Goal: Task Accomplishment & Management: Use online tool/utility

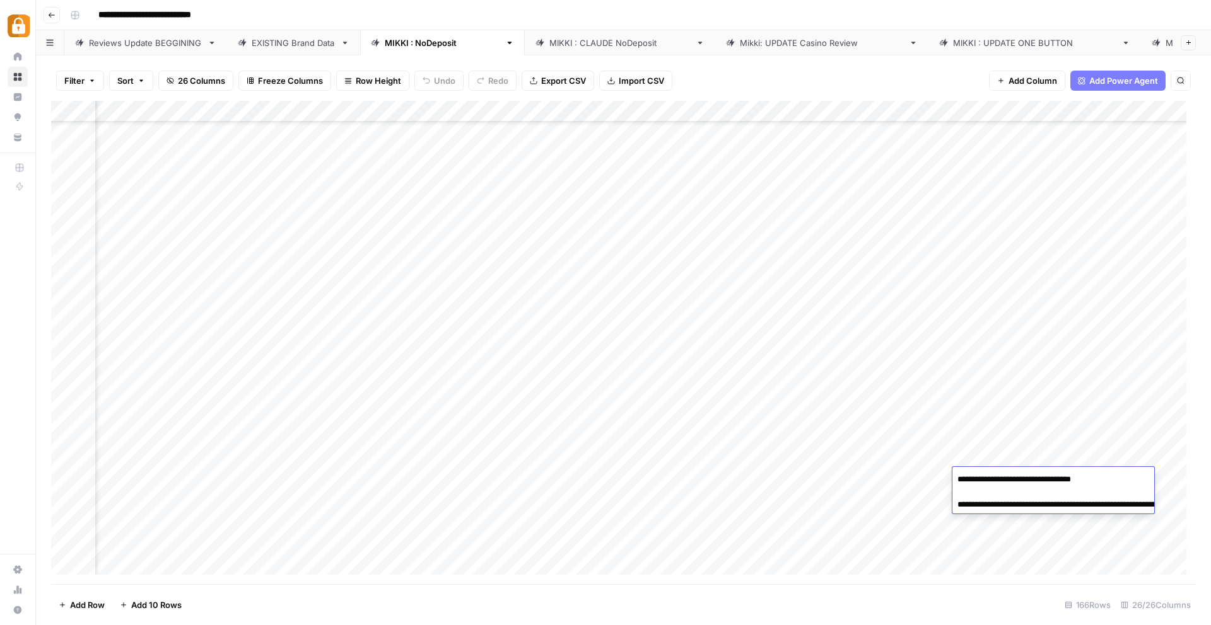
scroll to position [3126, 2163]
click at [142, 42] on div "Reviews Update BEGGINING" at bounding box center [145, 43] width 113 height 13
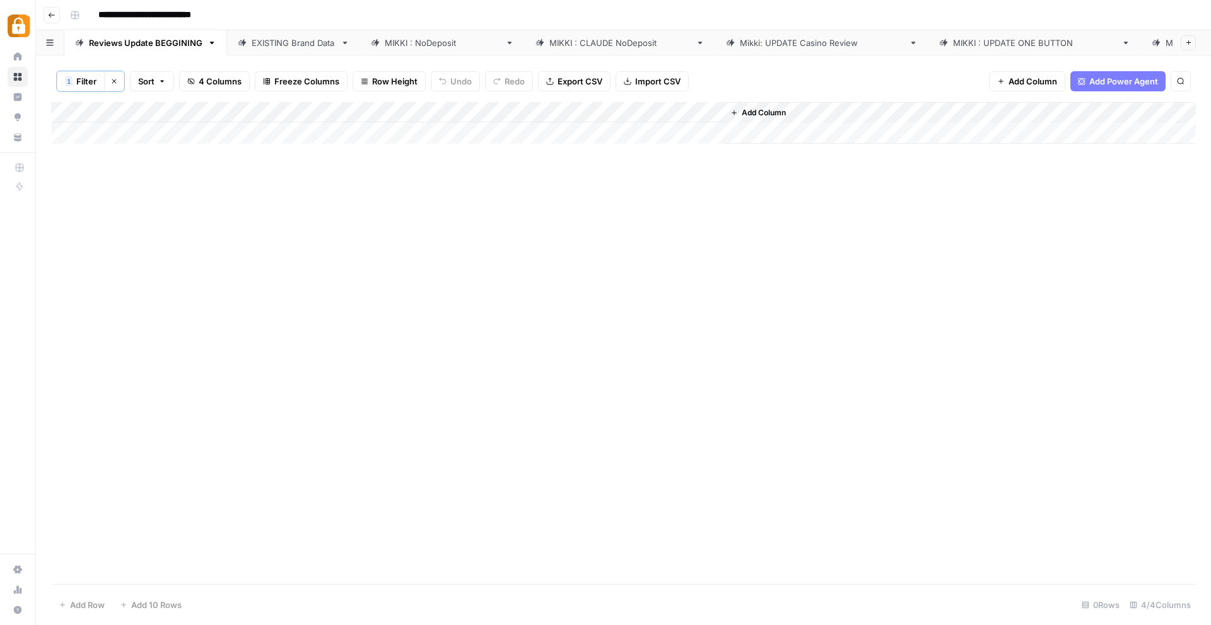
click at [166, 39] on div "Reviews Update BEGGINING" at bounding box center [145, 43] width 113 height 13
click at [293, 43] on div "EXISTING Brand Data" at bounding box center [294, 43] width 84 height 13
click at [168, 37] on div "Reviews Update BEGGINING" at bounding box center [145, 43] width 113 height 13
click at [182, 38] on div "Reviews Update BEGGINING" at bounding box center [145, 43] width 113 height 13
click at [279, 42] on div "EXISTING Brand Data" at bounding box center [294, 43] width 84 height 13
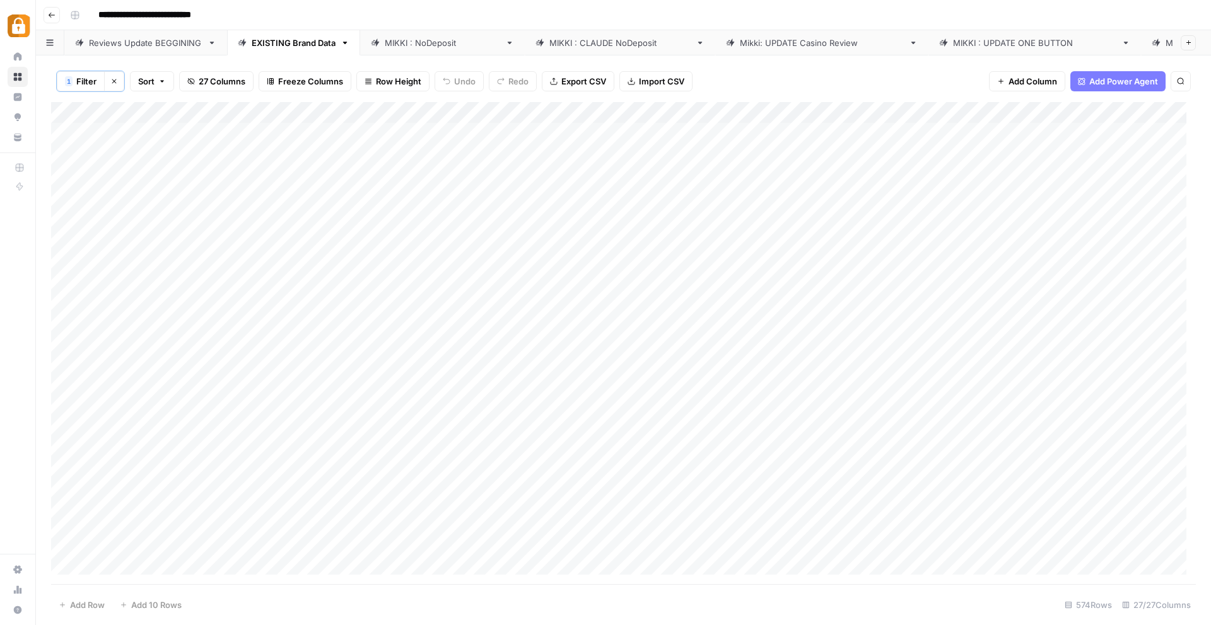
click at [115, 42] on div "Reviews Update BEGGINING" at bounding box center [145, 43] width 113 height 13
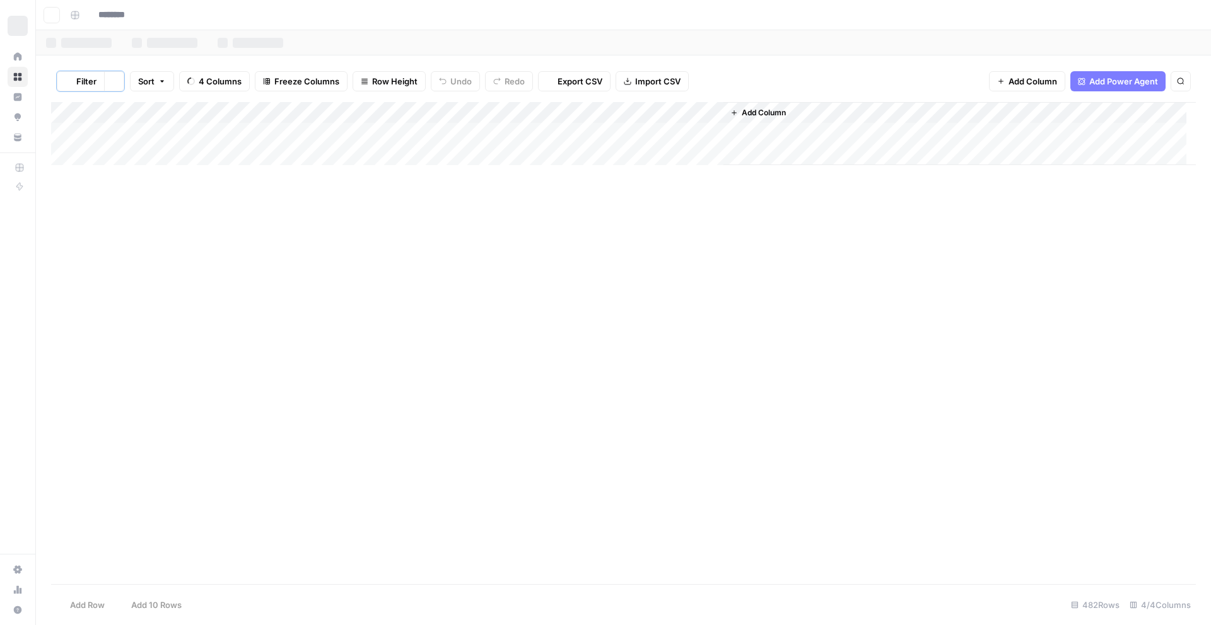
type input "**********"
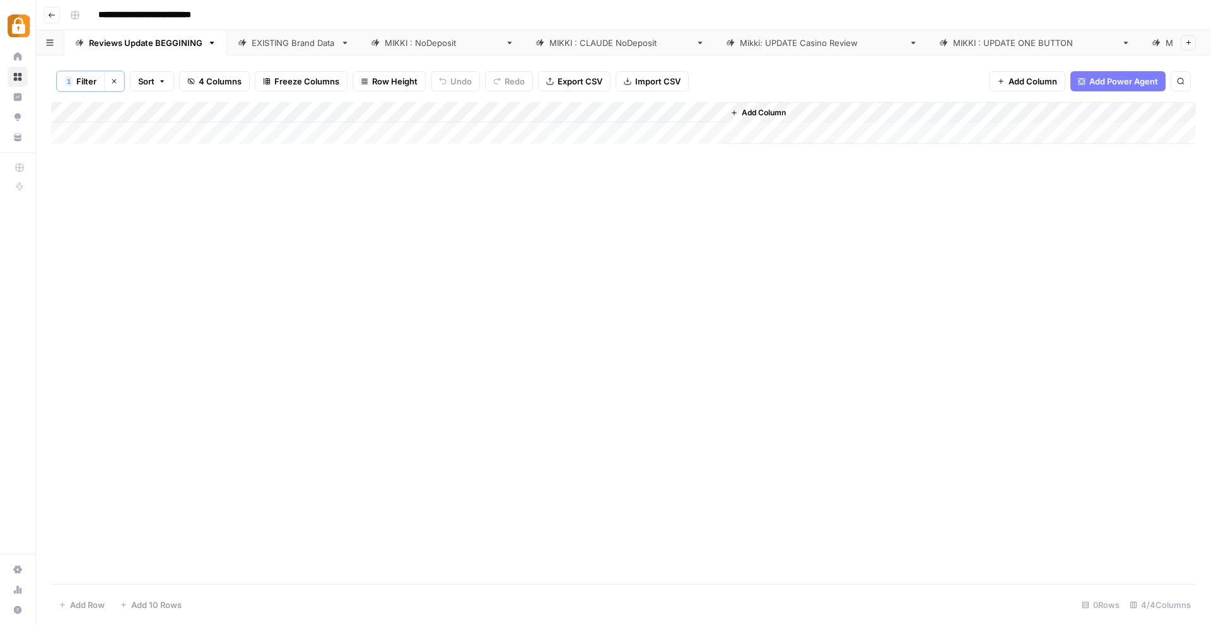
click at [292, 40] on div "EXISTING Brand Data" at bounding box center [294, 43] width 84 height 13
drag, startPoint x: 253, startPoint y: 144, endPoint x: 361, endPoint y: 146, distance: 107.8
click at [371, 148] on div "Add Column" at bounding box center [623, 343] width 1144 height 482
drag, startPoint x: 354, startPoint y: 143, endPoint x: 191, endPoint y: 131, distance: 163.7
click at [208, 137] on div "Add Column" at bounding box center [623, 123] width 1144 height 42
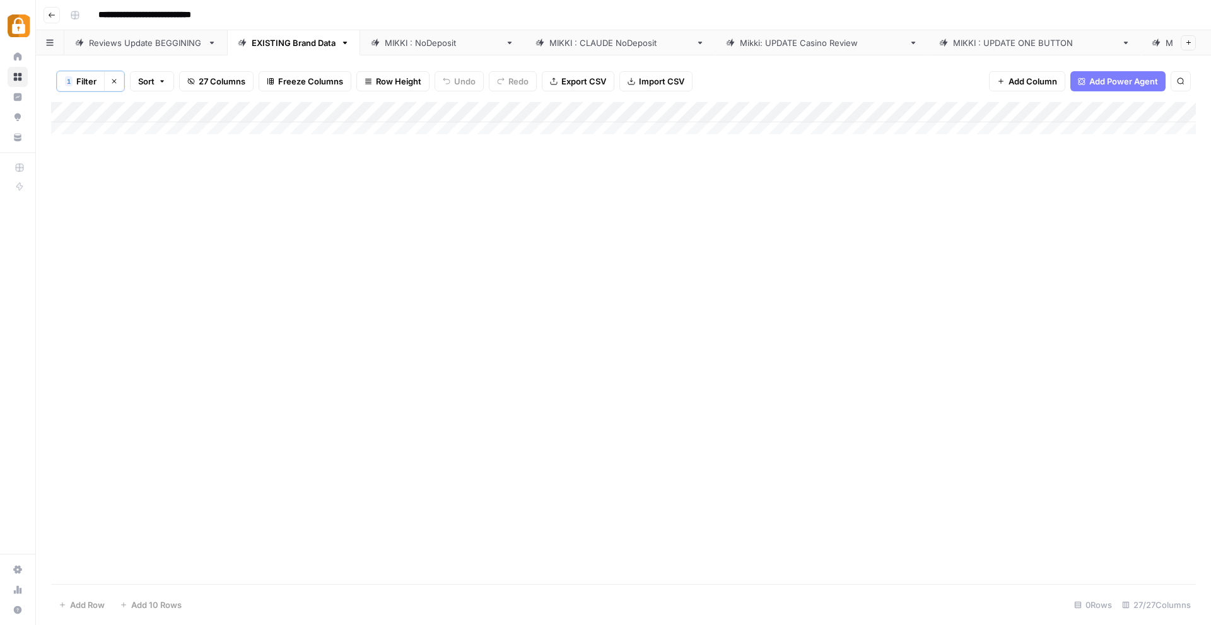
click at [190, 113] on div "Add Column" at bounding box center [623, 123] width 1144 height 42
drag, startPoint x: 67, startPoint y: 165, endPoint x: 73, endPoint y: 151, distance: 15.4
click at [67, 166] on div "Add Column" at bounding box center [623, 343] width 1144 height 482
click at [161, 37] on div "Reviews Update BEGGINING" at bounding box center [145, 43] width 113 height 13
click at [137, 122] on div "Add Column" at bounding box center [623, 123] width 1144 height 42
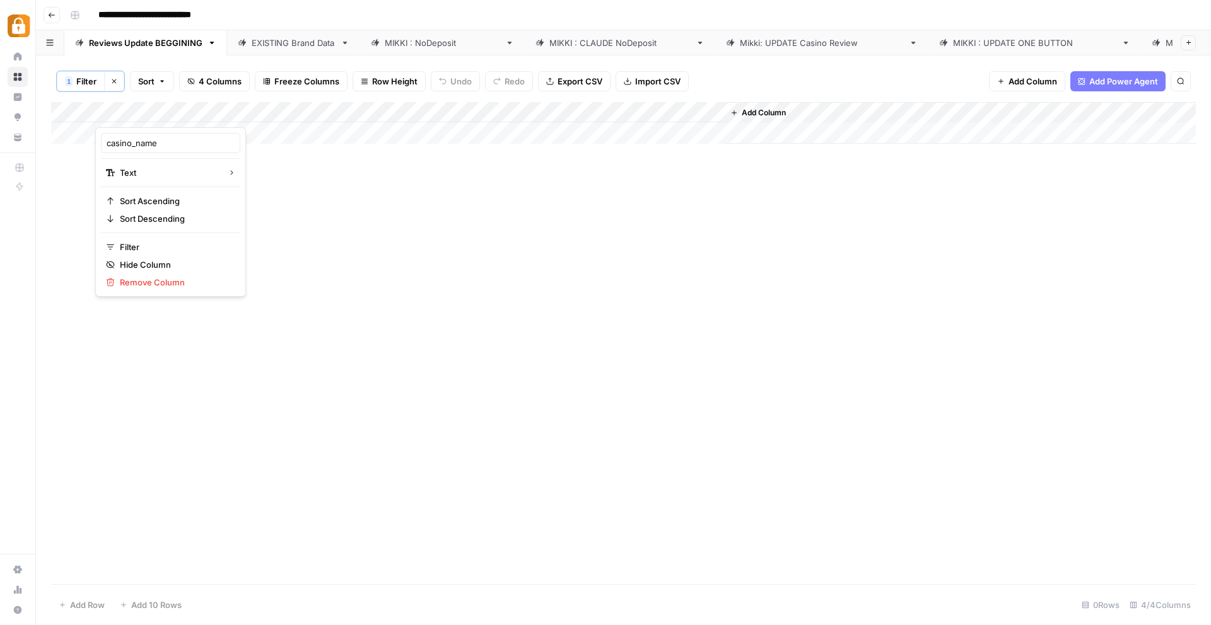
click at [248, 151] on div "Add Column" at bounding box center [623, 343] width 1144 height 482
click at [228, 129] on div "Add Column" at bounding box center [623, 123] width 1144 height 42
click at [160, 79] on icon "button" at bounding box center [162, 82] width 8 height 8
click at [265, 151] on icon "button" at bounding box center [264, 149] width 8 height 8
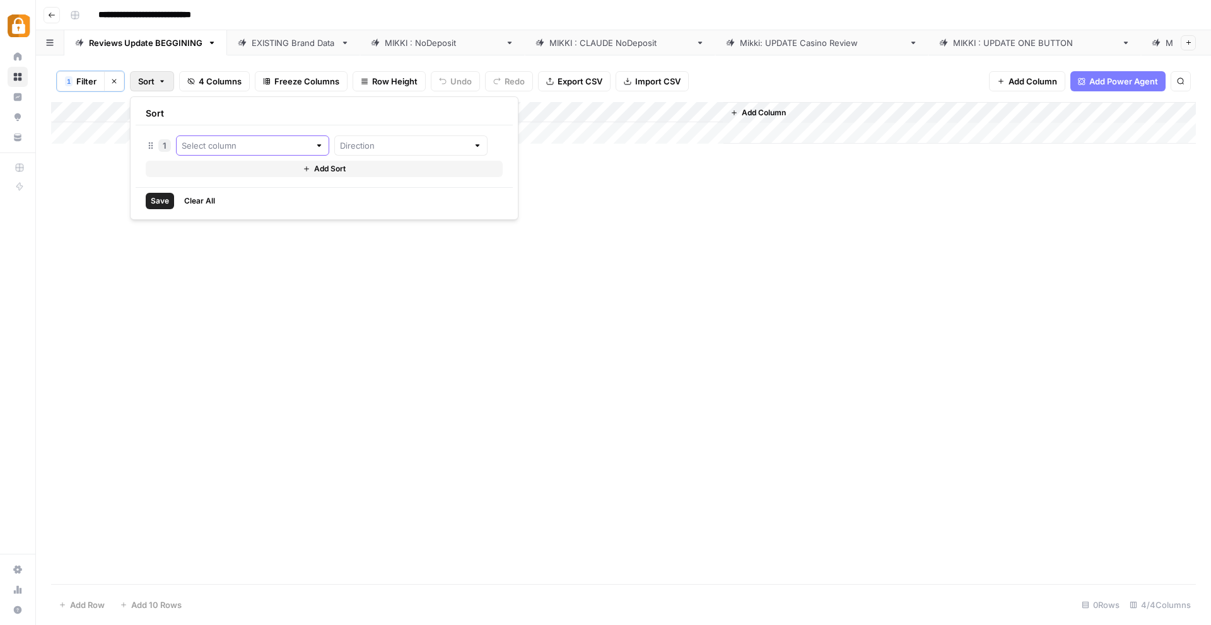
click at [230, 149] on input "text" at bounding box center [246, 145] width 128 height 13
click at [605, 218] on div "Add Column" at bounding box center [623, 343] width 1144 height 482
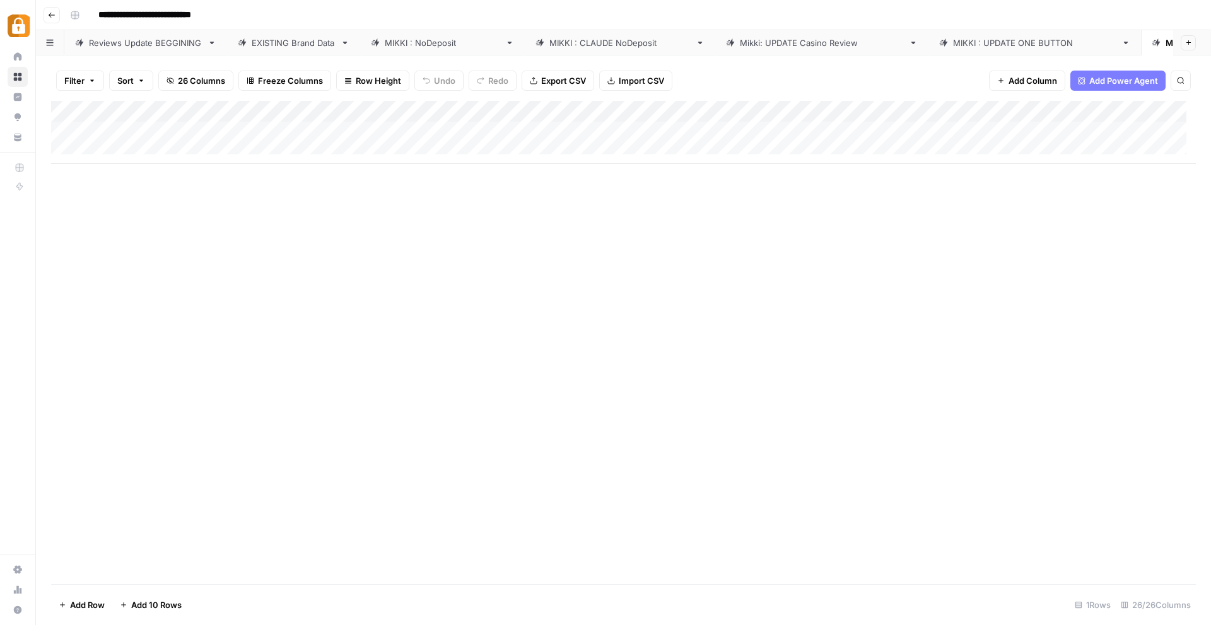
click at [128, 41] on div "Reviews Update BEGGINING" at bounding box center [145, 43] width 113 height 13
click at [155, 42] on div "Reviews Update BEGGINING" at bounding box center [145, 43] width 113 height 13
click at [535, 41] on div "[PERSON_NAME] : [PERSON_NAME]" at bounding box center [612, 43] width 155 height 13
click at [421, 40] on div "[PERSON_NAME] : NoDeposit" at bounding box center [442, 43] width 115 height 13
click at [153, 39] on div "Reviews Update BEGGINING" at bounding box center [145, 43] width 113 height 13
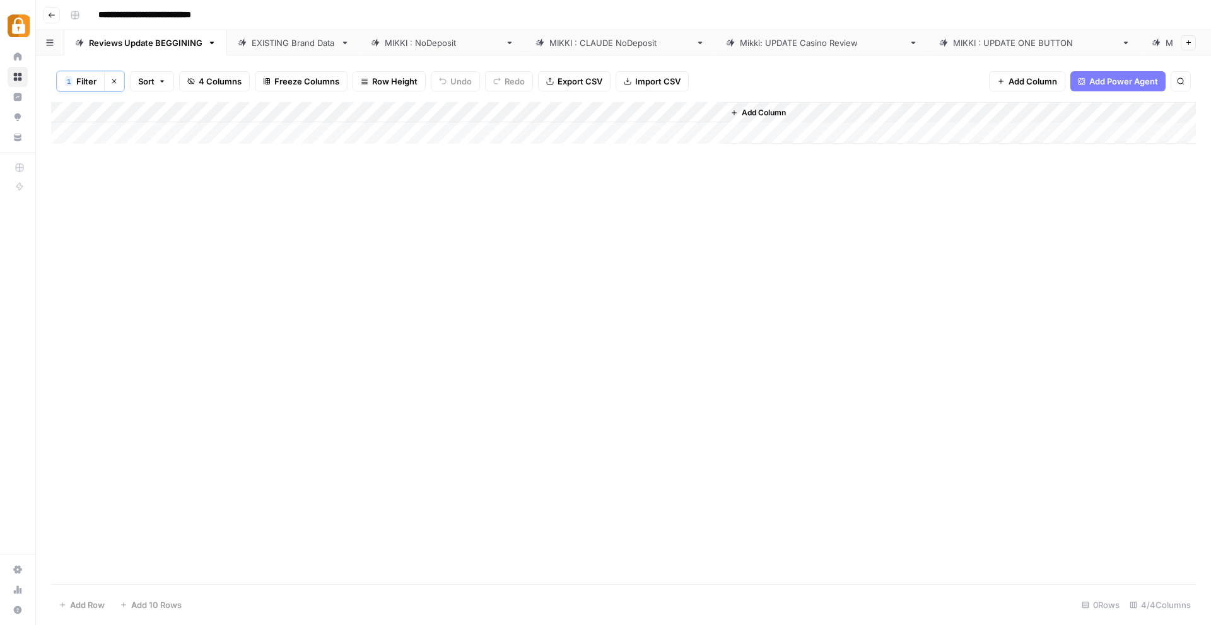
click at [324, 39] on div "EXISTING Brand Data" at bounding box center [294, 43] width 84 height 13
click at [158, 37] on div "Reviews Update BEGGINING" at bounding box center [145, 43] width 113 height 13
click at [150, 115] on div "Add Column" at bounding box center [623, 123] width 1144 height 42
click at [132, 197] on span "Sort Ascending" at bounding box center [175, 201] width 110 height 13
click at [240, 110] on div "Add Column" at bounding box center [623, 123] width 1144 height 42
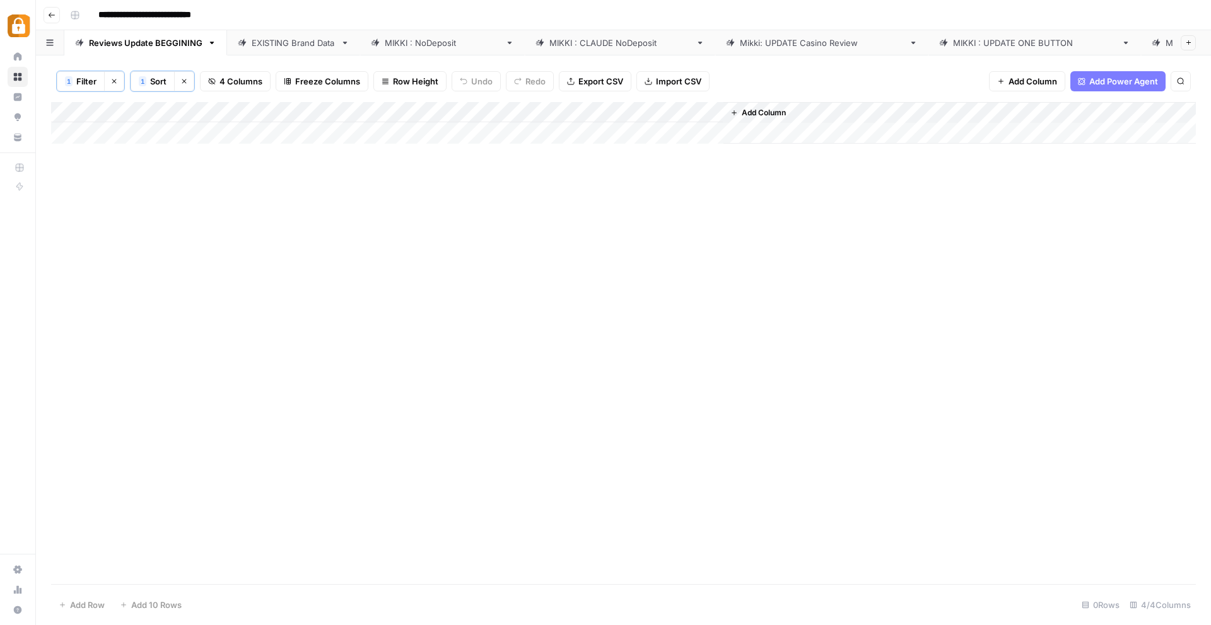
click at [351, 163] on div "Add Column" at bounding box center [623, 343] width 1144 height 482
click at [283, 40] on div "EXISTING Brand Data" at bounding box center [294, 43] width 84 height 13
click at [416, 41] on div "[PERSON_NAME] : NoDeposit" at bounding box center [442, 43] width 115 height 13
click at [147, 39] on div "Reviews Update BEGGINING" at bounding box center [145, 43] width 113 height 13
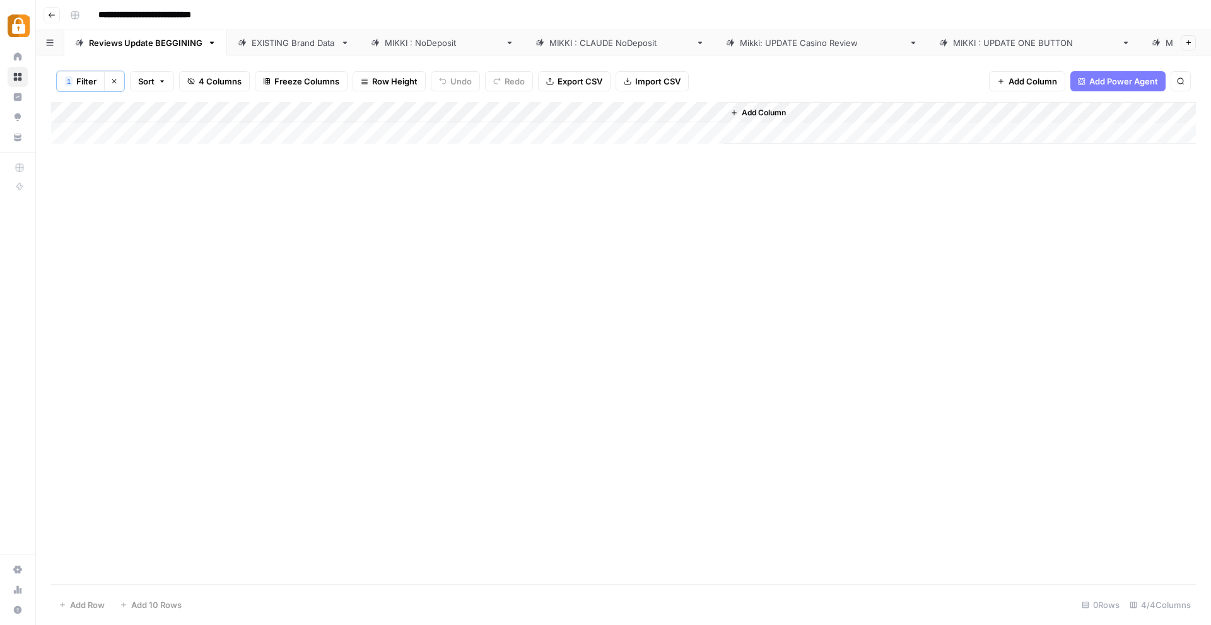
click at [366, 114] on div "Add Column" at bounding box center [623, 123] width 1144 height 42
click at [505, 161] on div "Add Column" at bounding box center [623, 343] width 1144 height 482
click at [139, 128] on div "Add Column" at bounding box center [623, 123] width 1144 height 42
click at [139, 131] on div "Add Column" at bounding box center [623, 123] width 1144 height 42
click at [153, 132] on div "Add Column" at bounding box center [623, 123] width 1144 height 42
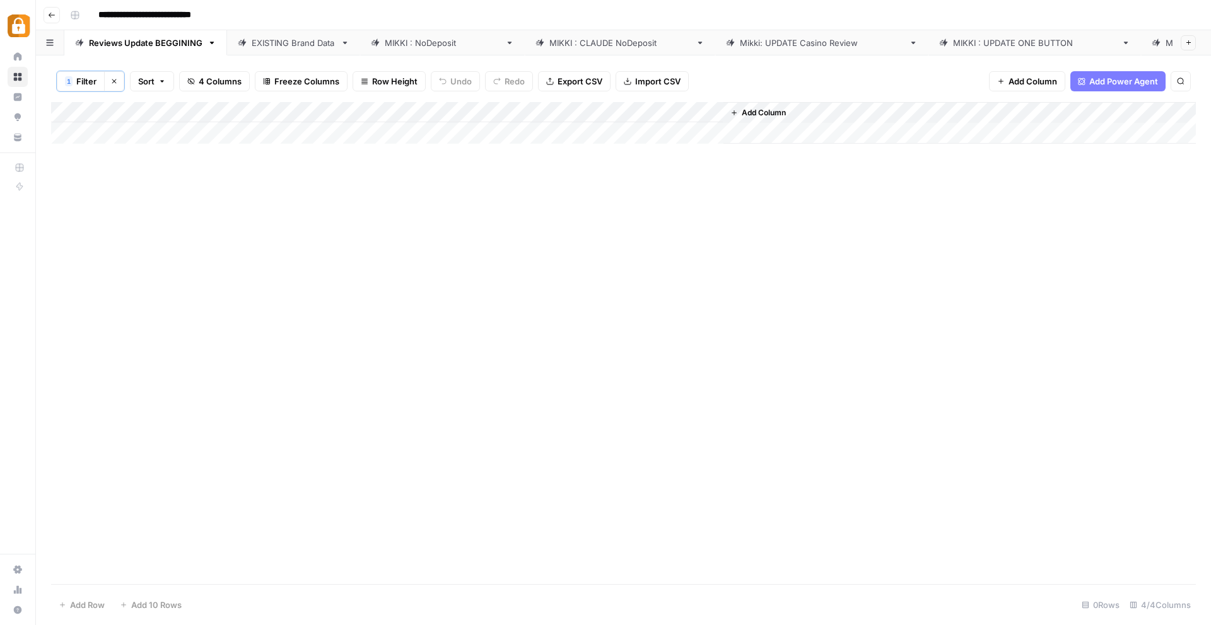
click at [175, 134] on div "Add Column" at bounding box center [623, 123] width 1144 height 42
click at [276, 135] on div "Add Column" at bounding box center [623, 123] width 1144 height 42
click at [360, 136] on div "Add Column" at bounding box center [623, 123] width 1144 height 42
click at [290, 137] on div "Add Column" at bounding box center [623, 123] width 1144 height 42
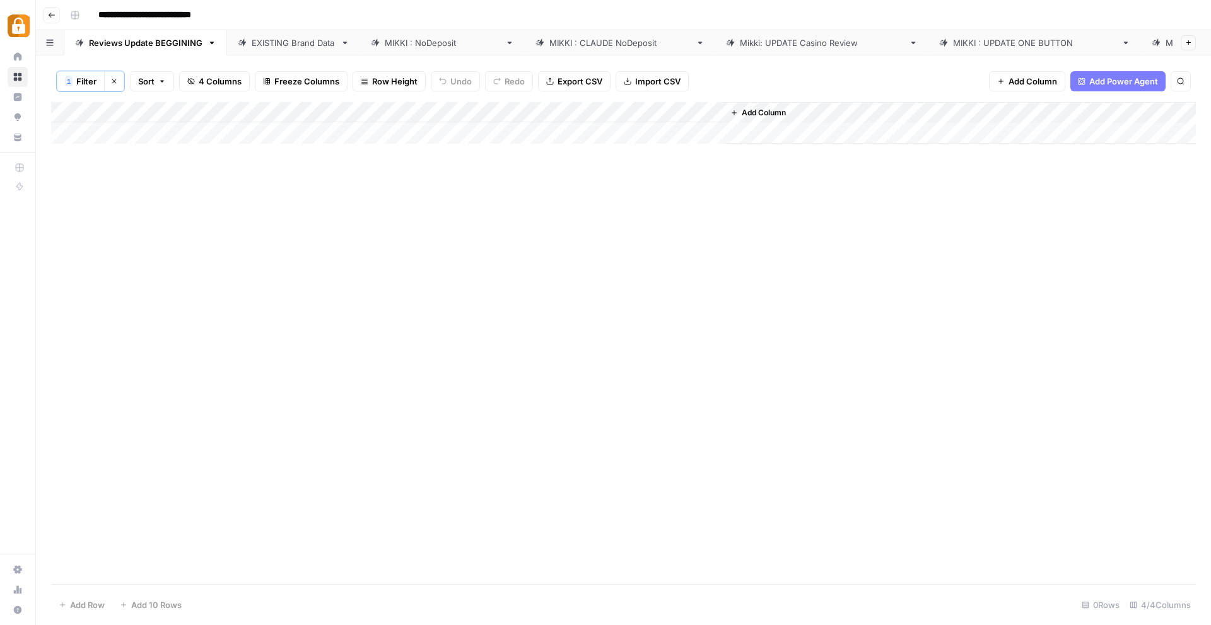
click at [428, 139] on div "Add Column" at bounding box center [623, 123] width 1144 height 42
click at [259, 141] on div "Add Column" at bounding box center [623, 123] width 1144 height 42
click at [141, 120] on div "Add Column" at bounding box center [623, 123] width 1144 height 42
click at [260, 146] on div "Add Column" at bounding box center [623, 343] width 1144 height 482
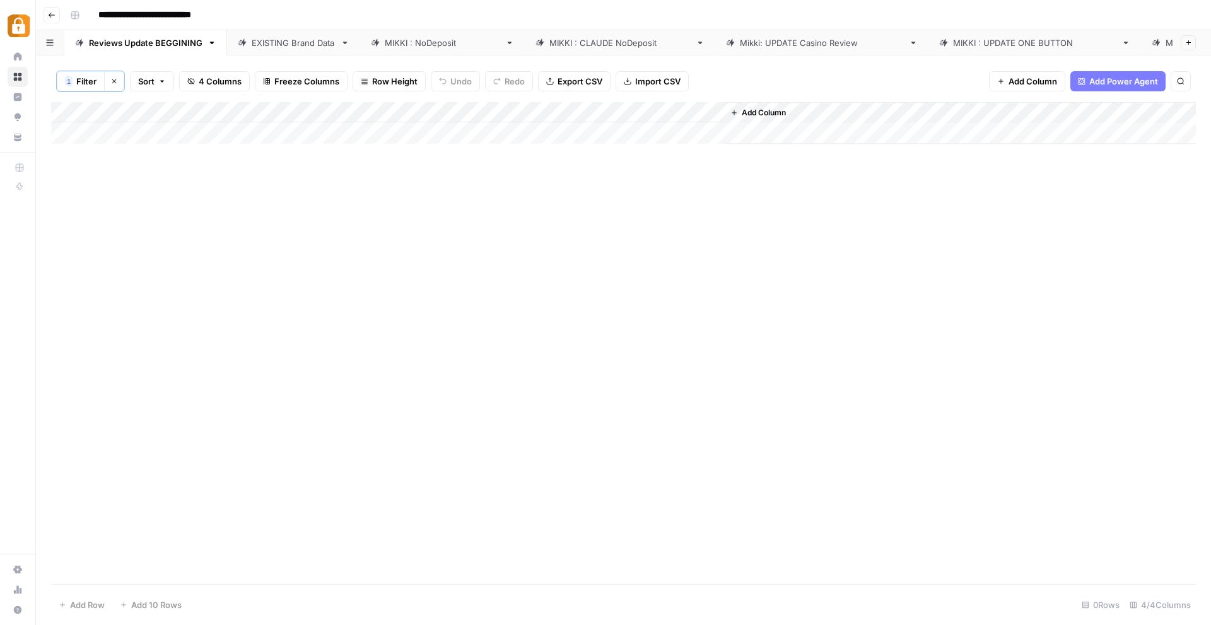
drag, startPoint x: 260, startPoint y: 146, endPoint x: 246, endPoint y: 144, distance: 14.6
click at [260, 146] on div "Add Column" at bounding box center [623, 343] width 1144 height 482
click at [132, 131] on div "Add Column" at bounding box center [623, 123] width 1144 height 42
click at [61, 138] on div "Add Column" at bounding box center [623, 123] width 1144 height 42
click at [285, 381] on div "Add Column" at bounding box center [623, 343] width 1144 height 482
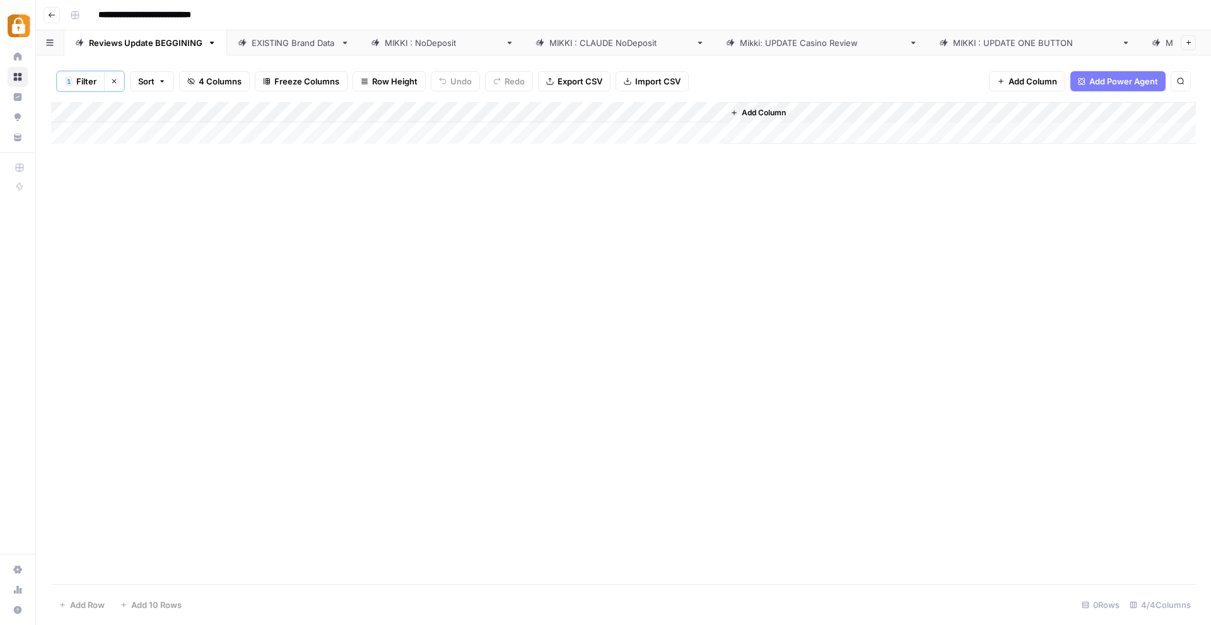
click at [403, 37] on div "[PERSON_NAME] : NoDeposit" at bounding box center [442, 43] width 115 height 13
click at [313, 43] on div "EXISTING Brand Data" at bounding box center [294, 43] width 84 height 13
click at [261, 180] on div "Add Column" at bounding box center [623, 343] width 1144 height 482
click at [113, 82] on icon "button" at bounding box center [114, 82] width 8 height 8
click at [292, 42] on div "EXISTING Brand Data" at bounding box center [294, 43] width 84 height 13
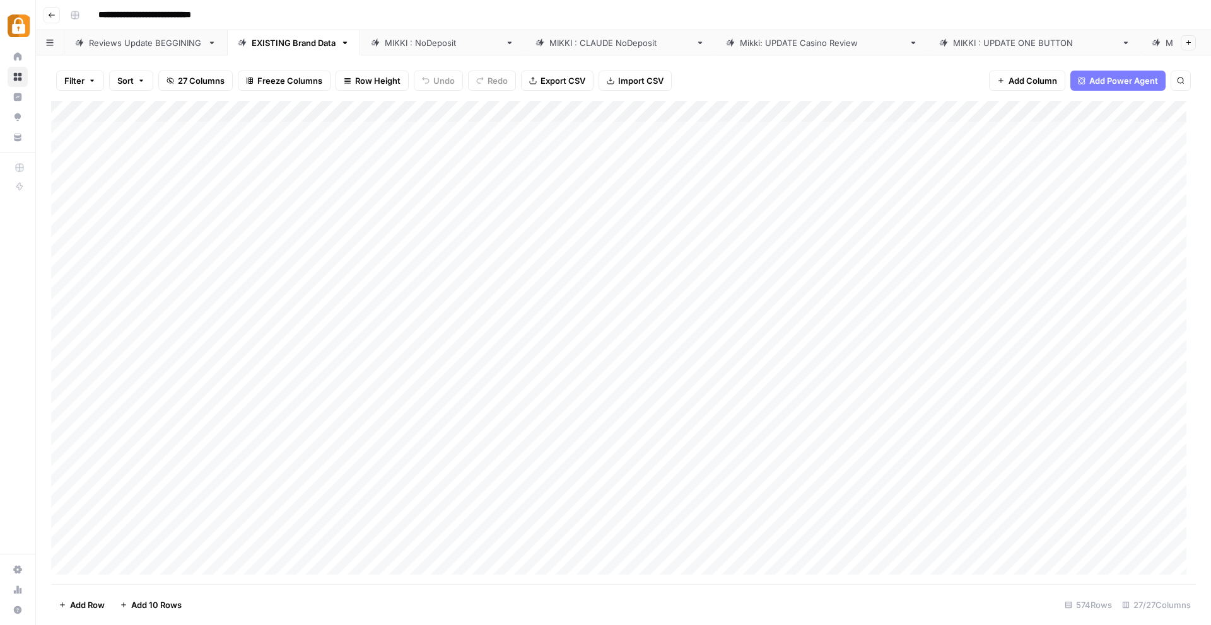
click at [91, 81] on icon "button" at bounding box center [92, 81] width 4 height 2
click at [95, 114] on div "Filters" at bounding box center [341, 113] width 558 height 23
click at [127, 205] on span "Clear All" at bounding box center [125, 204] width 31 height 11
click at [131, 202] on span "Clear All" at bounding box center [125, 204] width 31 height 11
click at [128, 200] on span "Clear All" at bounding box center [125, 204] width 31 height 11
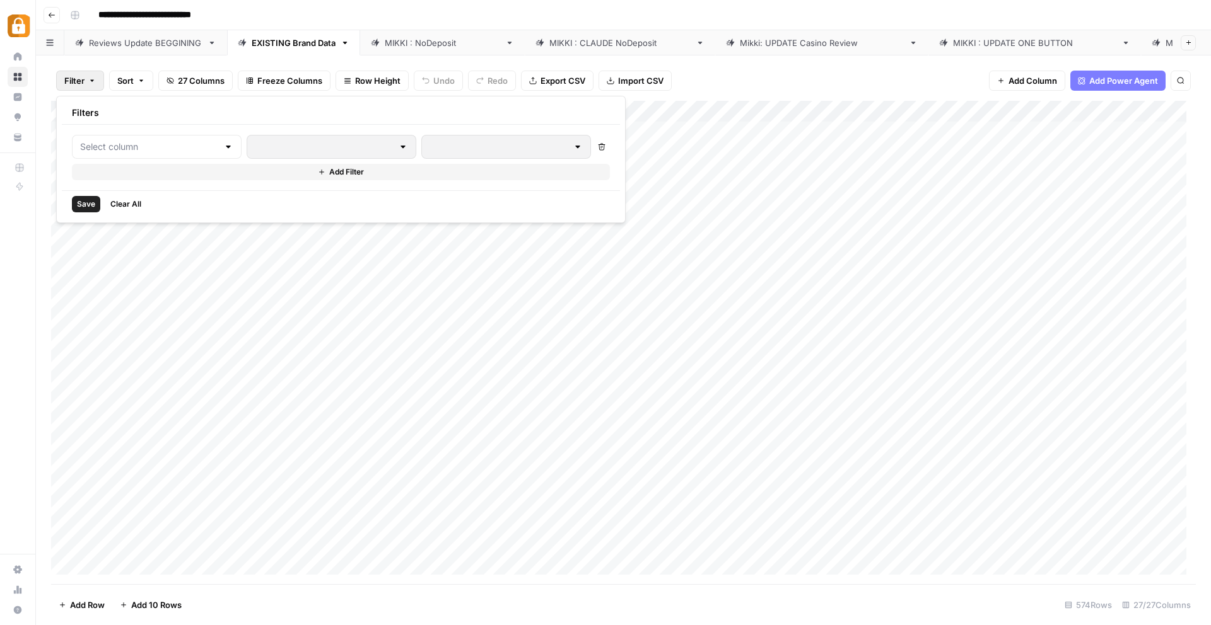
click at [107, 113] on div "Filters" at bounding box center [341, 113] width 558 height 23
click at [722, 69] on div "Filter Sort 27 Columns Freeze Columns Row Height Undo Redo Export CSV Import CS…" at bounding box center [623, 81] width 1144 height 40
click at [64, 80] on span "Filter" at bounding box center [74, 80] width 20 height 13
click at [136, 202] on span "Clear All" at bounding box center [125, 204] width 31 height 11
click at [123, 201] on span "Clear All" at bounding box center [125, 204] width 31 height 11
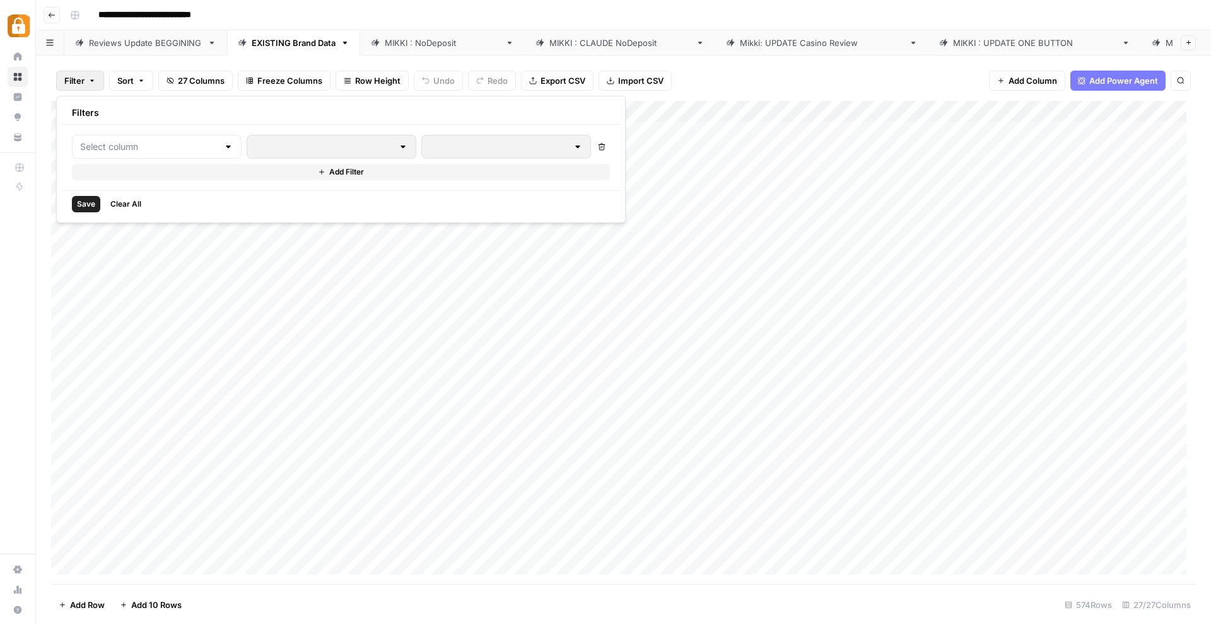
click at [96, 113] on div "Filters" at bounding box center [341, 113] width 558 height 23
click at [104, 157] on div at bounding box center [157, 147] width 170 height 24
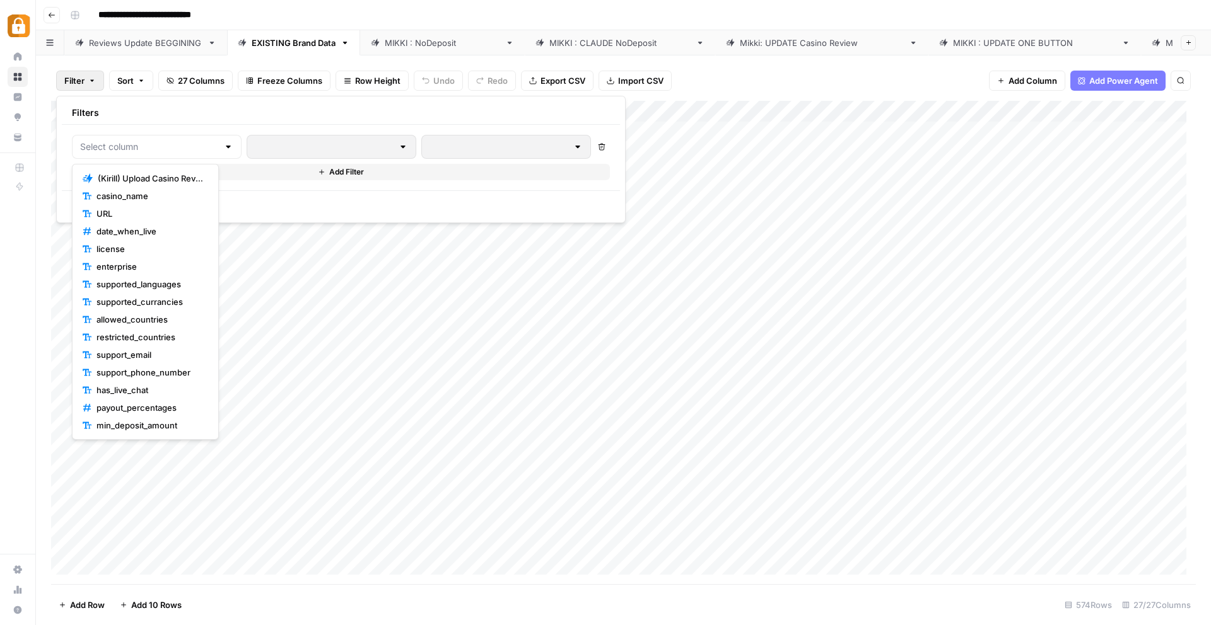
click at [765, 84] on div "Filter Sort 27 Columns Freeze Columns Row Height Undo Redo Export CSV Import CS…" at bounding box center [623, 81] width 1144 height 40
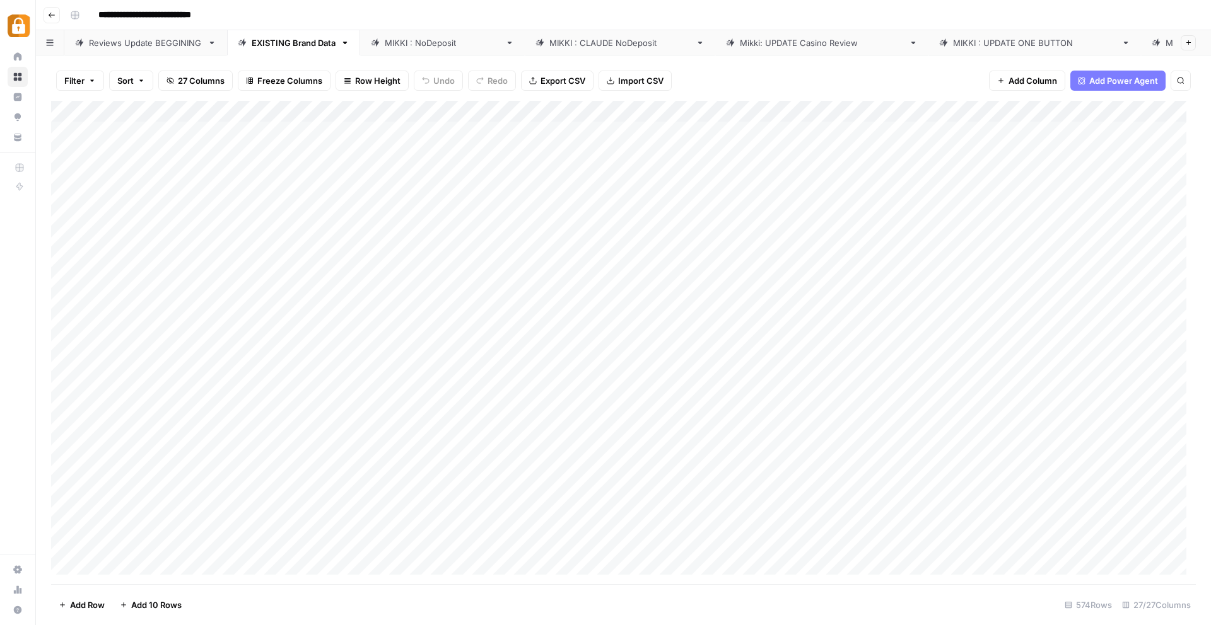
click at [296, 38] on div "EXISTING Brand Data" at bounding box center [294, 43] width 84 height 13
click at [144, 40] on div "Reviews Update BEGGINING" at bounding box center [145, 43] width 113 height 13
click at [114, 81] on icon "button" at bounding box center [114, 81] width 4 height 4
click at [129, 112] on div "Add Column" at bounding box center [623, 343] width 1144 height 484
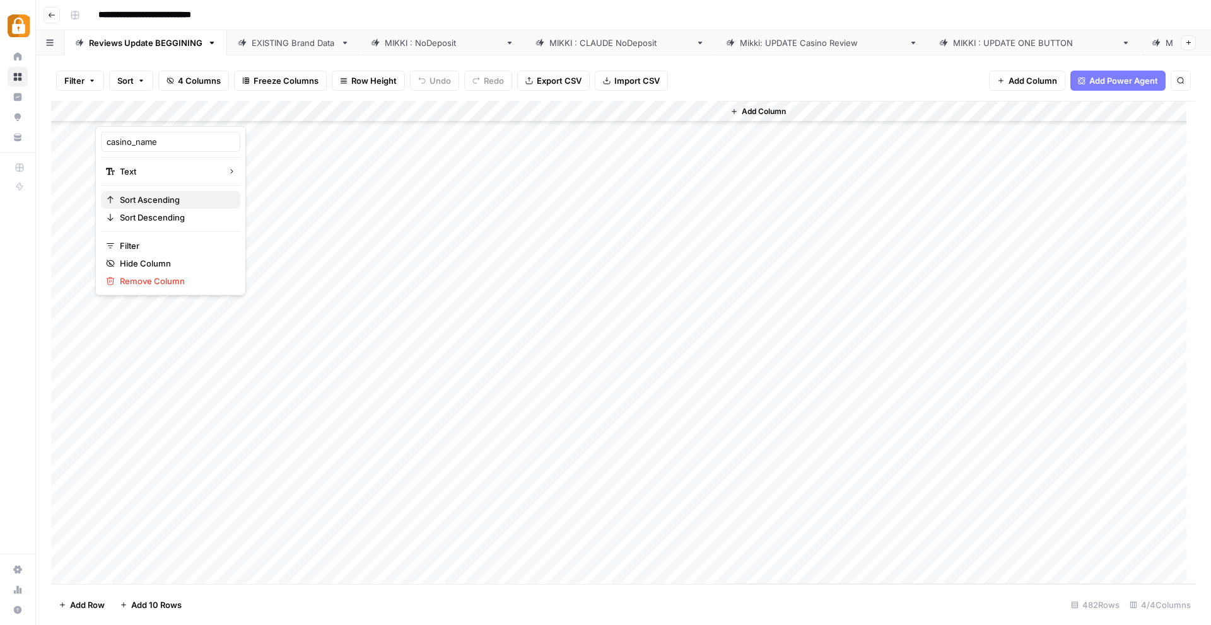
click at [122, 197] on span "Sort Ascending" at bounding box center [175, 200] width 110 height 13
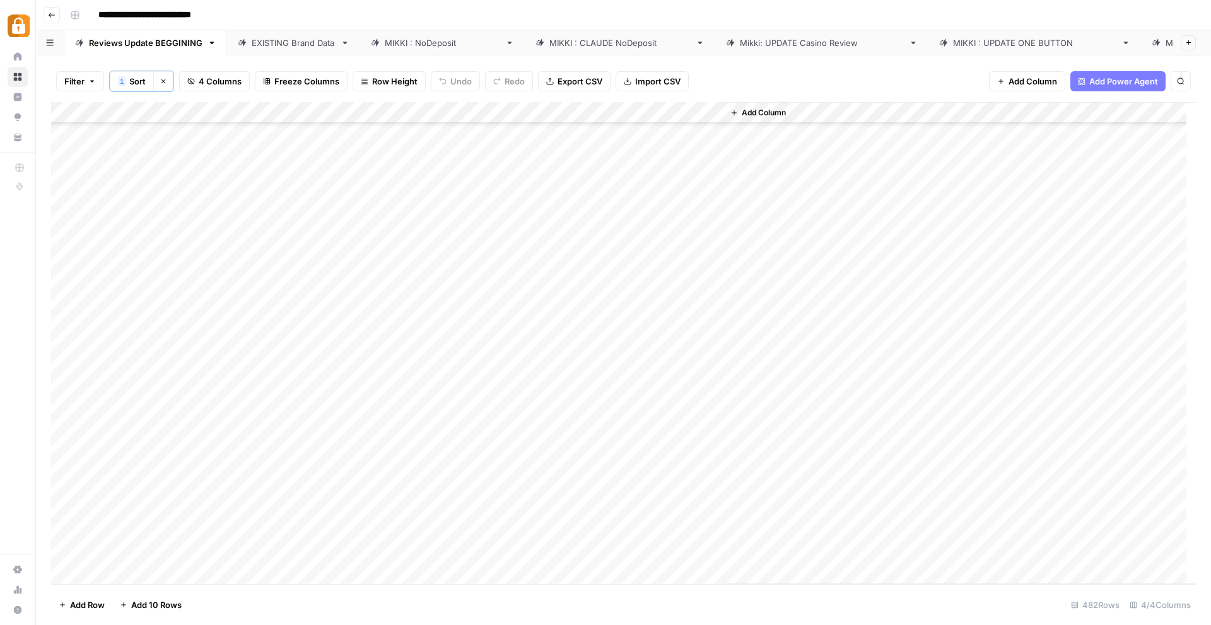
scroll to position [9892, 0]
click at [122, 566] on div "Add Column" at bounding box center [623, 343] width 1144 height 482
click at [119, 555] on textarea at bounding box center [196, 554] width 202 height 18
type textarea "**********"
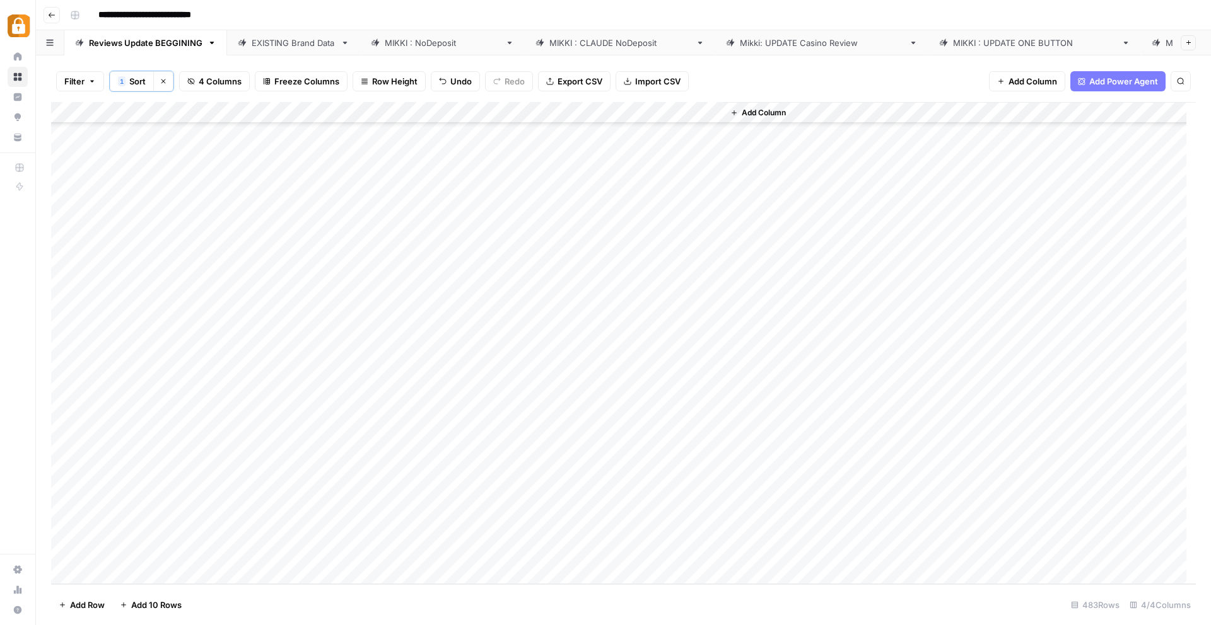
click at [308, 564] on div "Add Column" at bounding box center [623, 343] width 1144 height 482
click at [462, 531] on div "Add Column" at bounding box center [623, 343] width 1144 height 482
click at [155, 533] on div "Add Column" at bounding box center [623, 343] width 1144 height 482
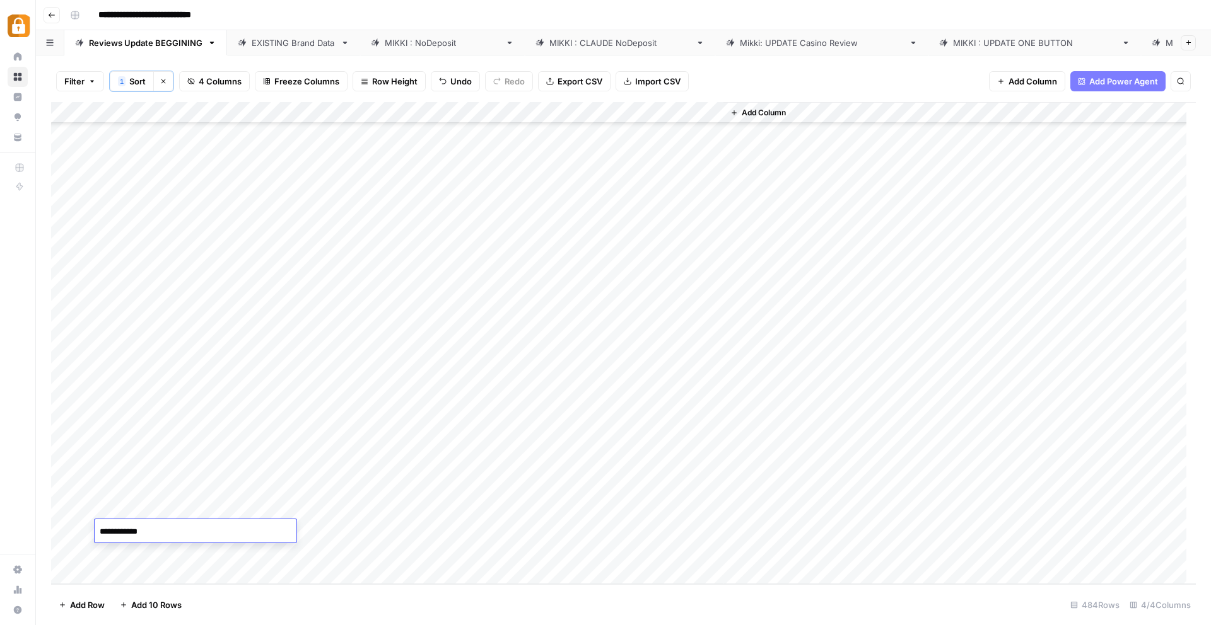
drag, startPoint x: 155, startPoint y: 533, endPoint x: 95, endPoint y: 532, distance: 60.5
click at [96, 533] on textarea "**********" at bounding box center [196, 532] width 202 height 18
click at [306, 40] on div "EXISTING Brand Data" at bounding box center [294, 43] width 84 height 13
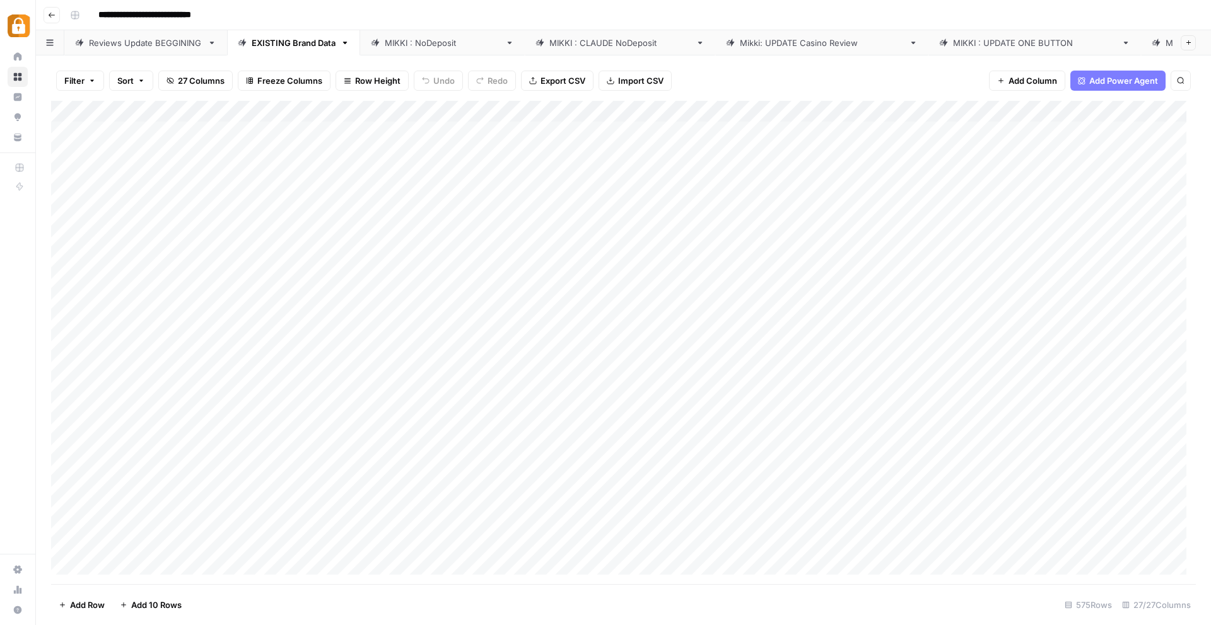
click at [365, 109] on div "Add Column" at bounding box center [623, 343] width 1144 height 484
click at [333, 199] on span "Sort Ascending" at bounding box center [375, 200] width 110 height 13
click at [443, 38] on div "[PERSON_NAME] : NoDeposit" at bounding box center [442, 43] width 115 height 13
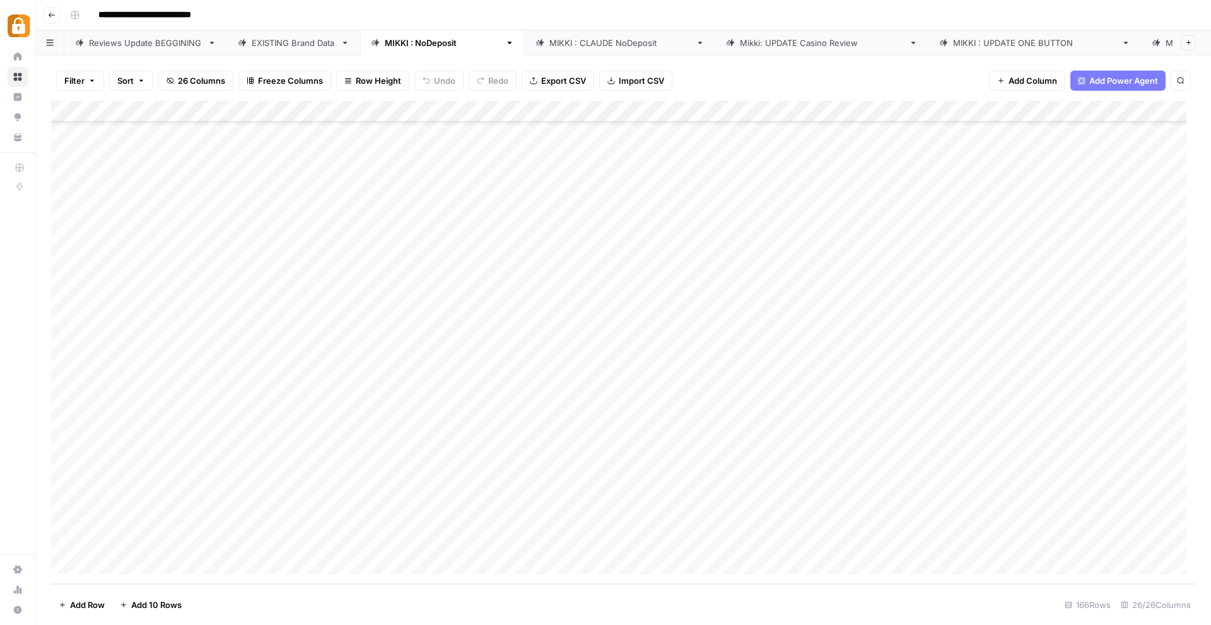
click at [125, 562] on div "Add Column" at bounding box center [623, 343] width 1144 height 484
click at [445, 541] on div "Add Column" at bounding box center [623, 343] width 1144 height 484
click at [322, 539] on div "Add Column" at bounding box center [623, 343] width 1144 height 484
drag, startPoint x: 237, startPoint y: 518, endPoint x: 337, endPoint y: 519, distance: 99.6
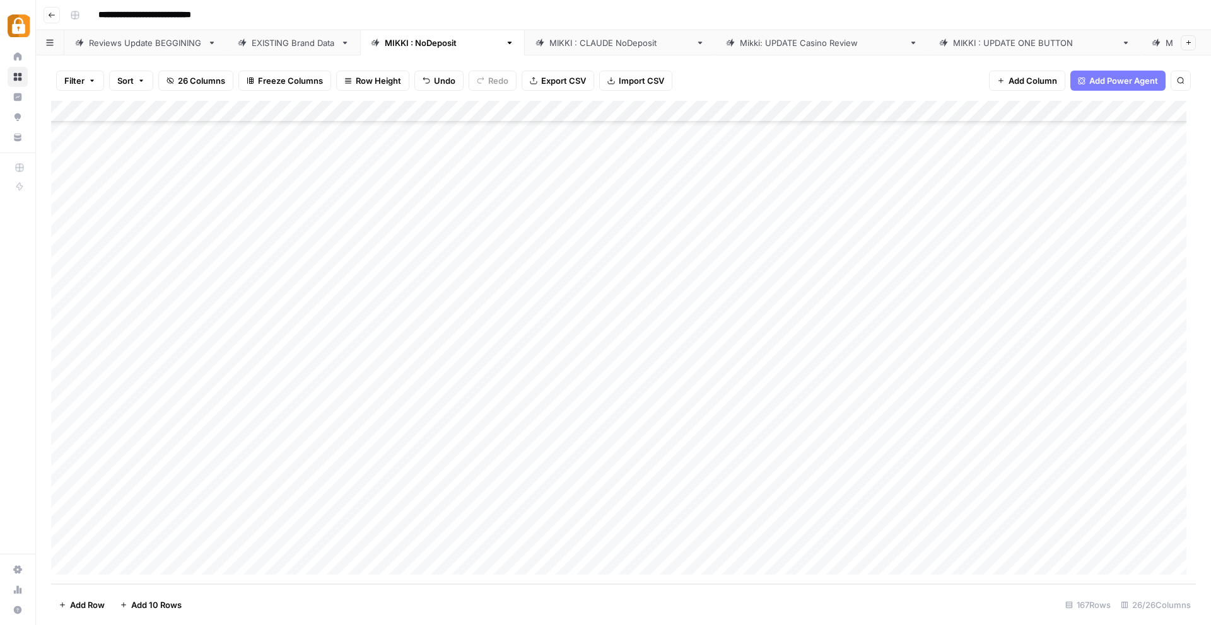
click at [337, 519] on div "Add Column" at bounding box center [623, 343] width 1144 height 484
drag, startPoint x: 430, startPoint y: 531, endPoint x: 427, endPoint y: 542, distance: 11.6
click at [427, 542] on div "Add Column" at bounding box center [623, 343] width 1144 height 484
drag, startPoint x: 791, startPoint y: 522, endPoint x: 1020, endPoint y: 517, distance: 228.9
click at [1020, 517] on div "Add Column" at bounding box center [623, 343] width 1144 height 484
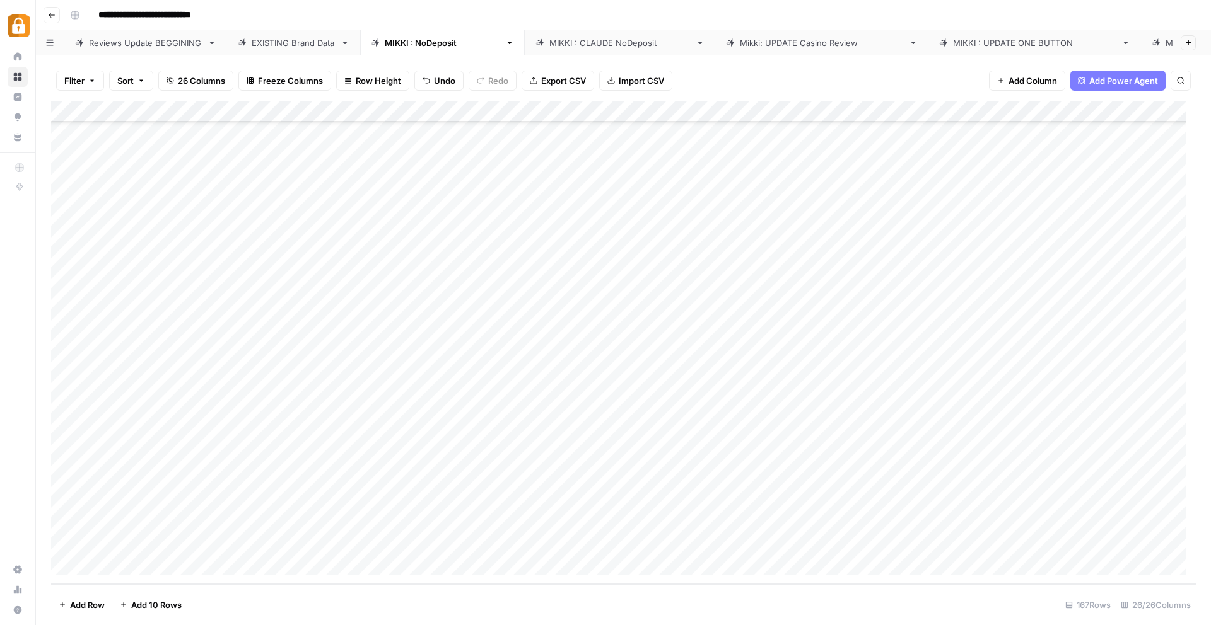
drag, startPoint x: 1066, startPoint y: 533, endPoint x: 1062, endPoint y: 553, distance: 19.8
click at [1062, 553] on div "Add Column" at bounding box center [623, 343] width 1144 height 484
click at [1171, 542] on div "Add Column" at bounding box center [623, 343] width 1144 height 484
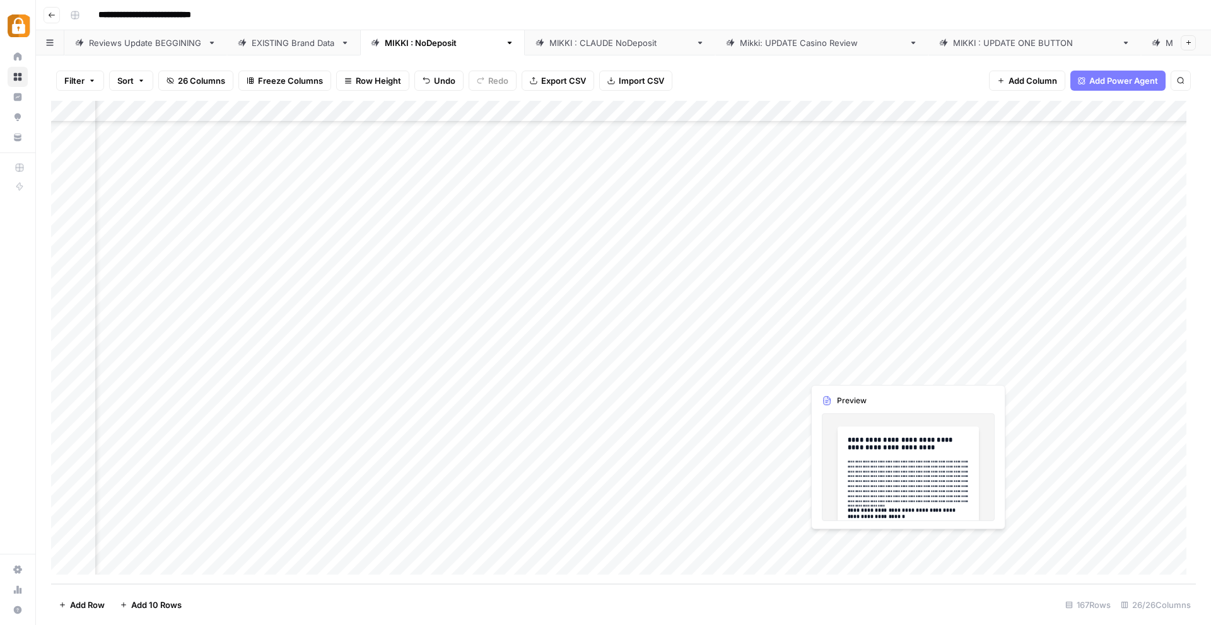
click at [839, 544] on div "Add Column" at bounding box center [623, 343] width 1144 height 484
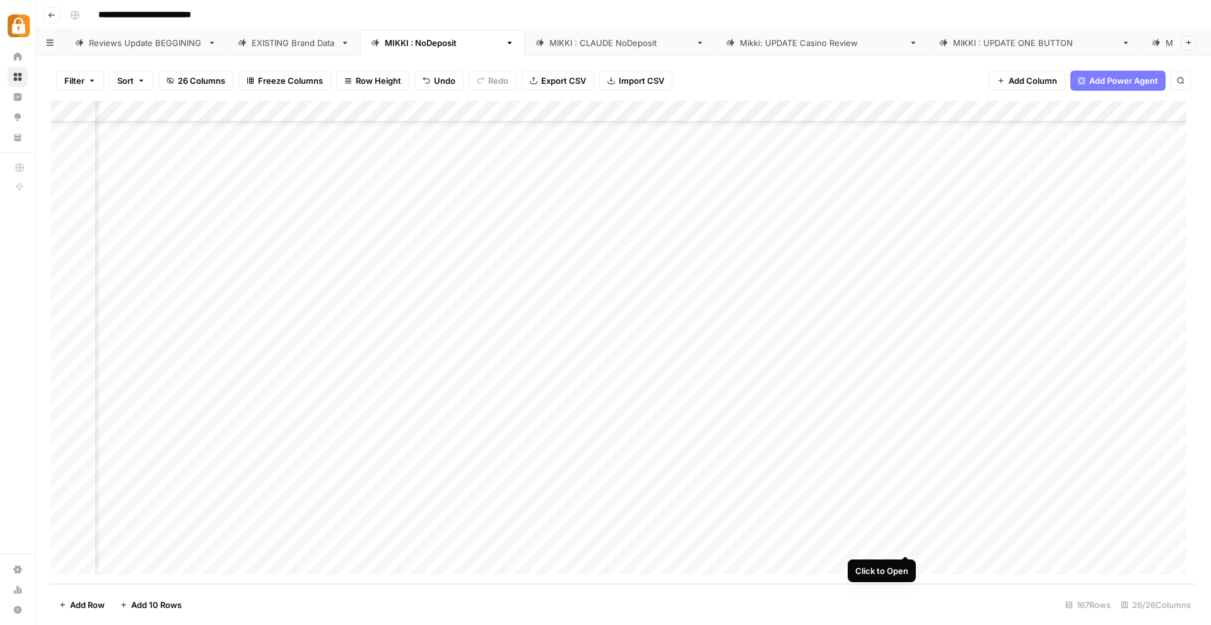
click at [902, 545] on div "Add Column" at bounding box center [623, 343] width 1144 height 484
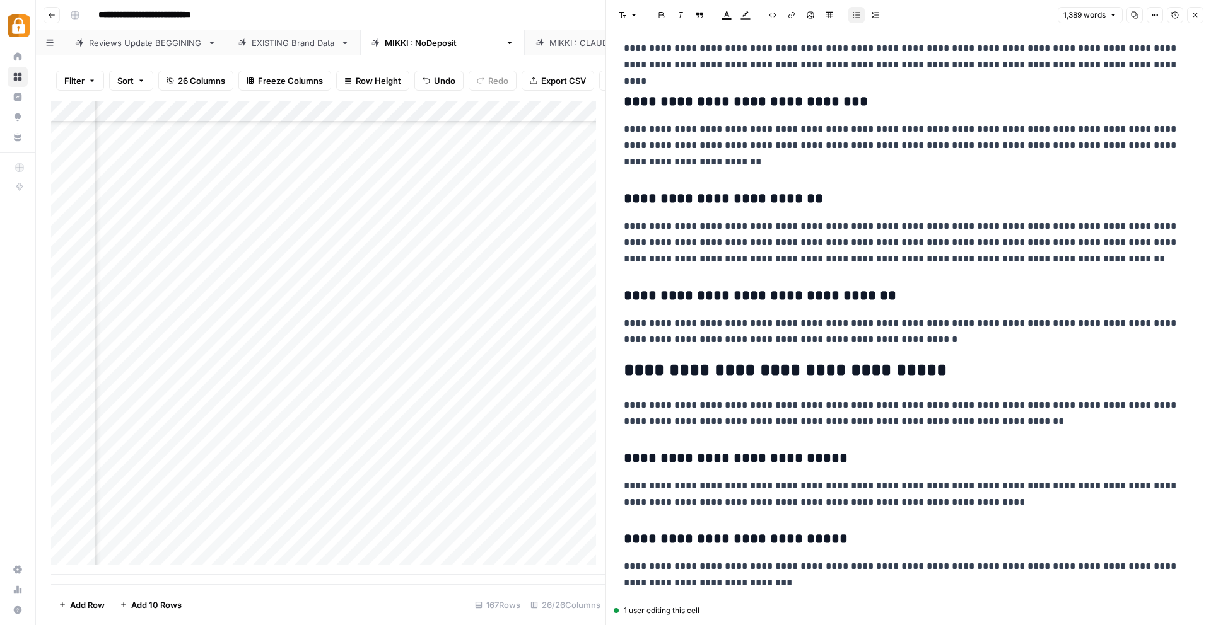
scroll to position [1385, 0]
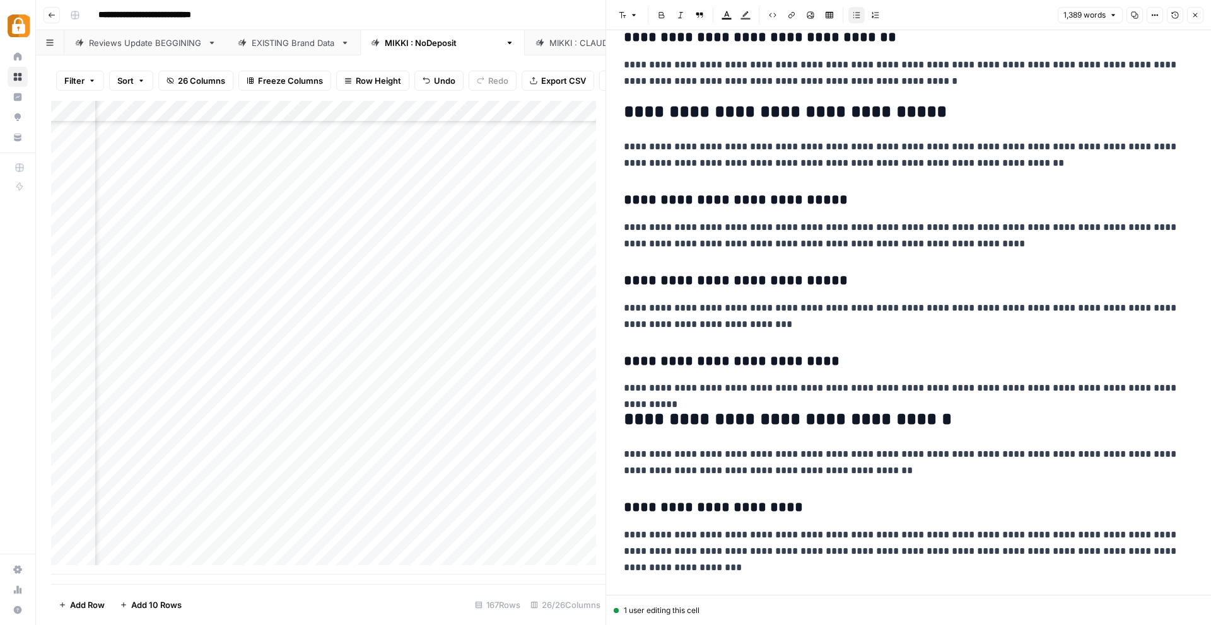
click at [481, 549] on div "Add Column" at bounding box center [328, 338] width 554 height 474
click at [542, 555] on div "Add Column" at bounding box center [328, 338] width 554 height 474
click at [1197, 14] on icon "button" at bounding box center [1195, 15] width 8 height 8
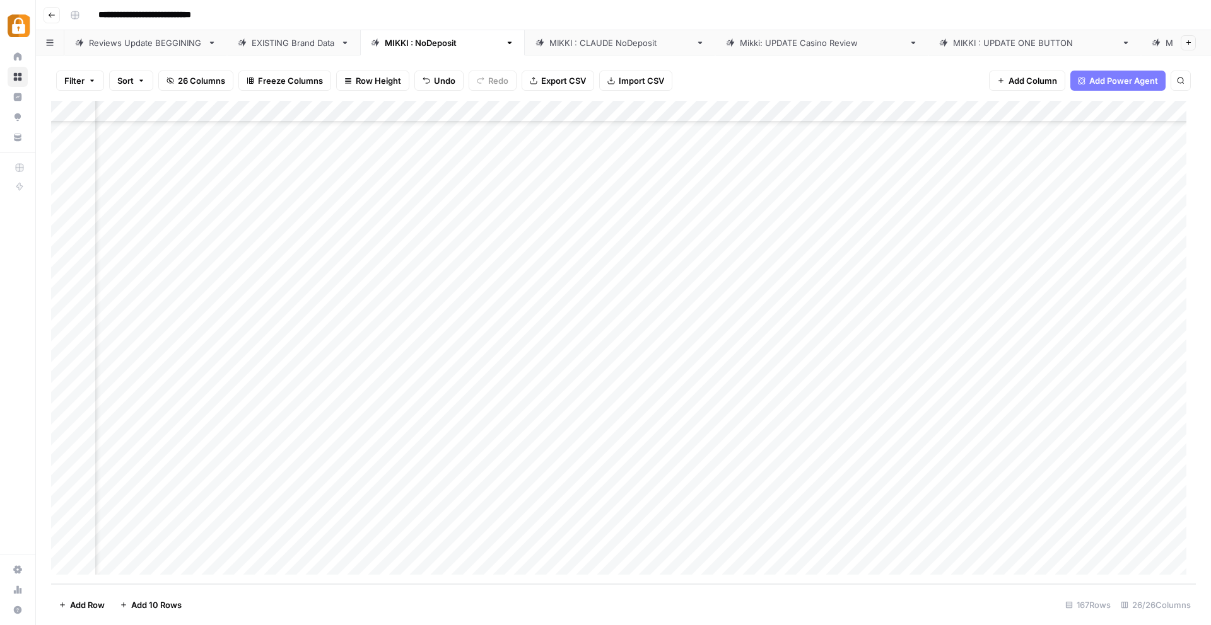
click at [1008, 542] on div "Add Column" at bounding box center [623, 343] width 1144 height 484
click at [907, 538] on div "Add Column" at bounding box center [623, 343] width 1144 height 484
click at [1047, 538] on div "Add Column" at bounding box center [623, 343] width 1144 height 484
click at [1054, 544] on div "Add Column" at bounding box center [623, 343] width 1144 height 484
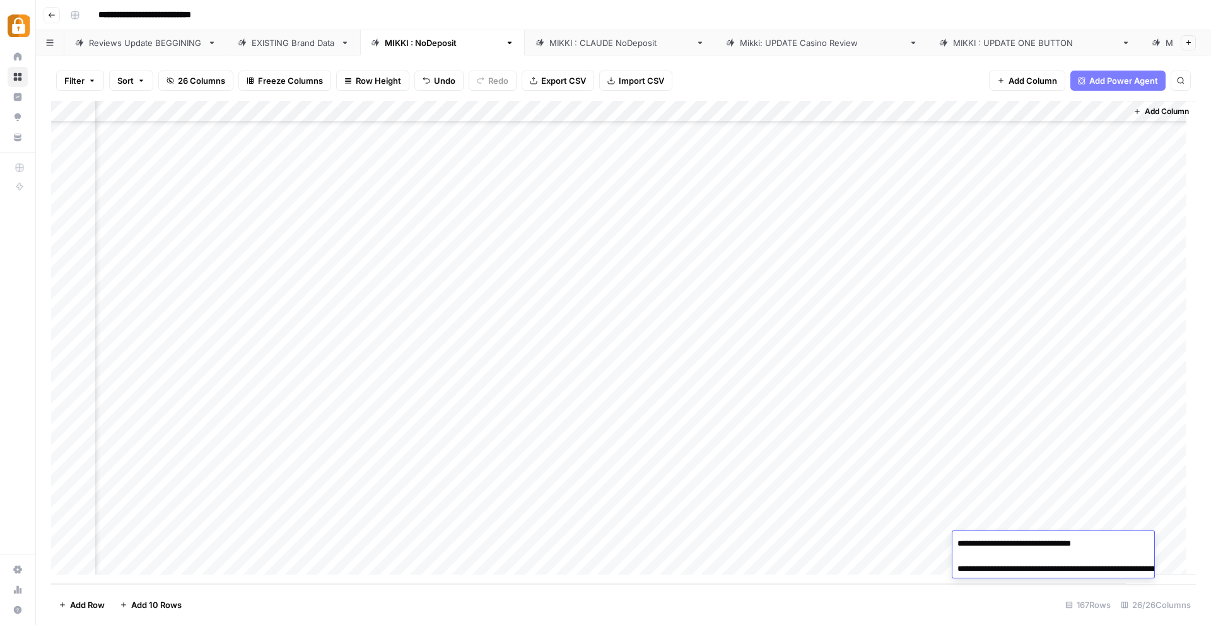
drag, startPoint x: 1074, startPoint y: 579, endPoint x: 1016, endPoint y: 570, distance: 58.7
click at [1016, 570] on textarea "**********" at bounding box center [1078, 562] width 252 height 55
